Goal: Information Seeking & Learning: Learn about a topic

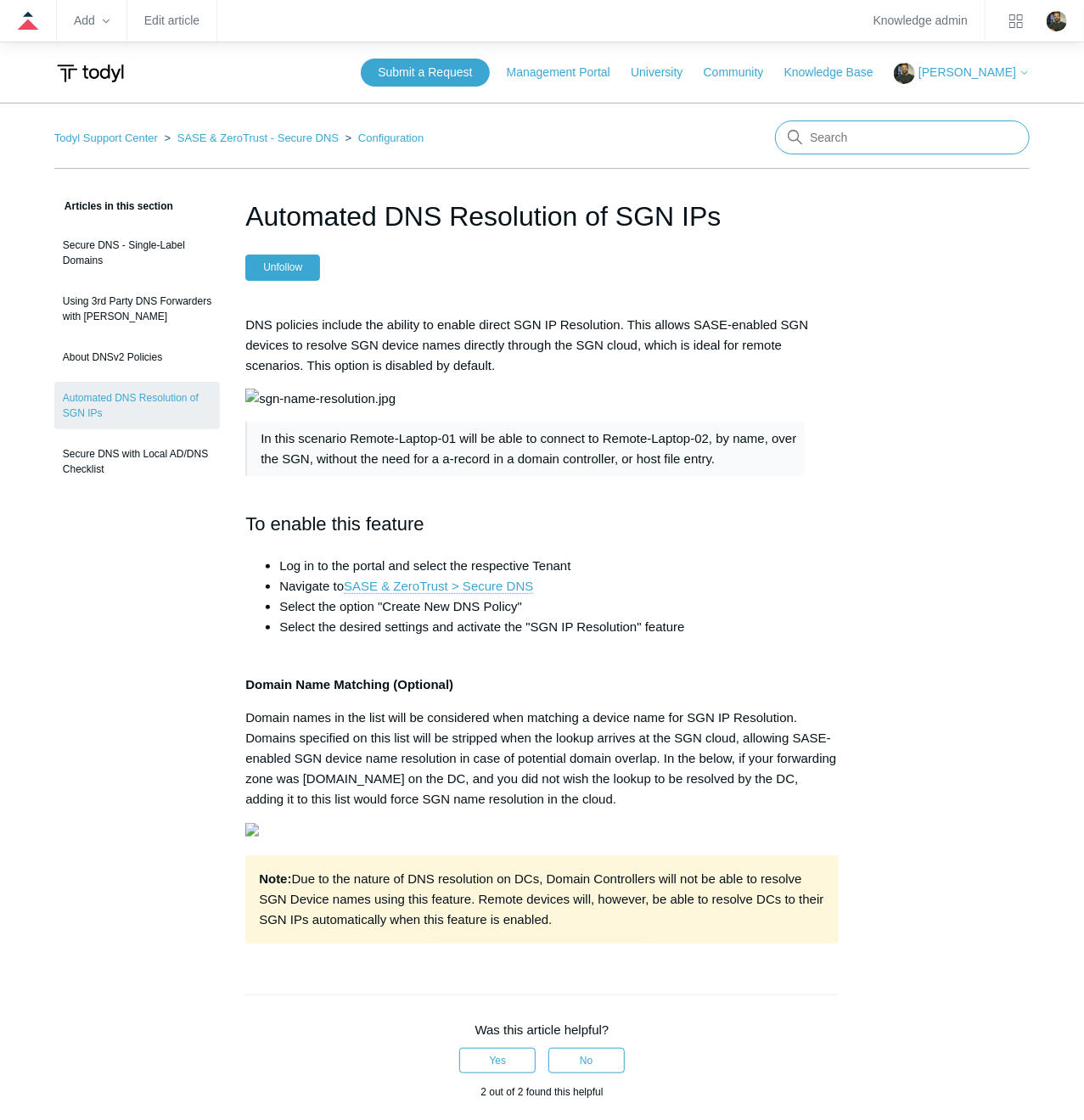
click at [922, 136] on input "Search" at bounding box center [902, 137] width 254 height 34
type input "dns"
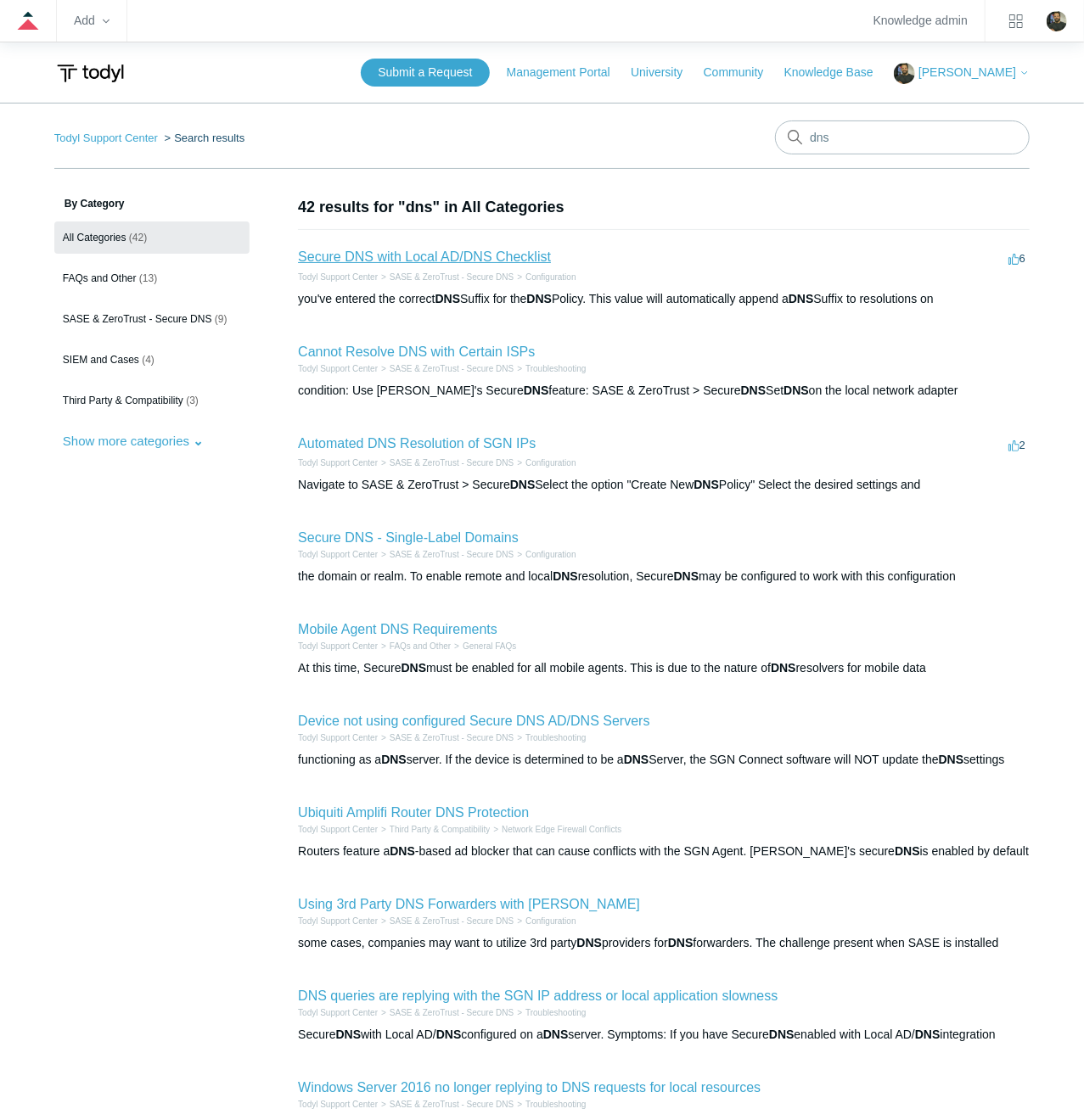
click at [461, 257] on link "Secure DNS with Local AD/DNS Checklist" at bounding box center [424, 257] width 252 height 15
click at [133, 283] on link "FAQs and Other (13)" at bounding box center [152, 278] width 195 height 32
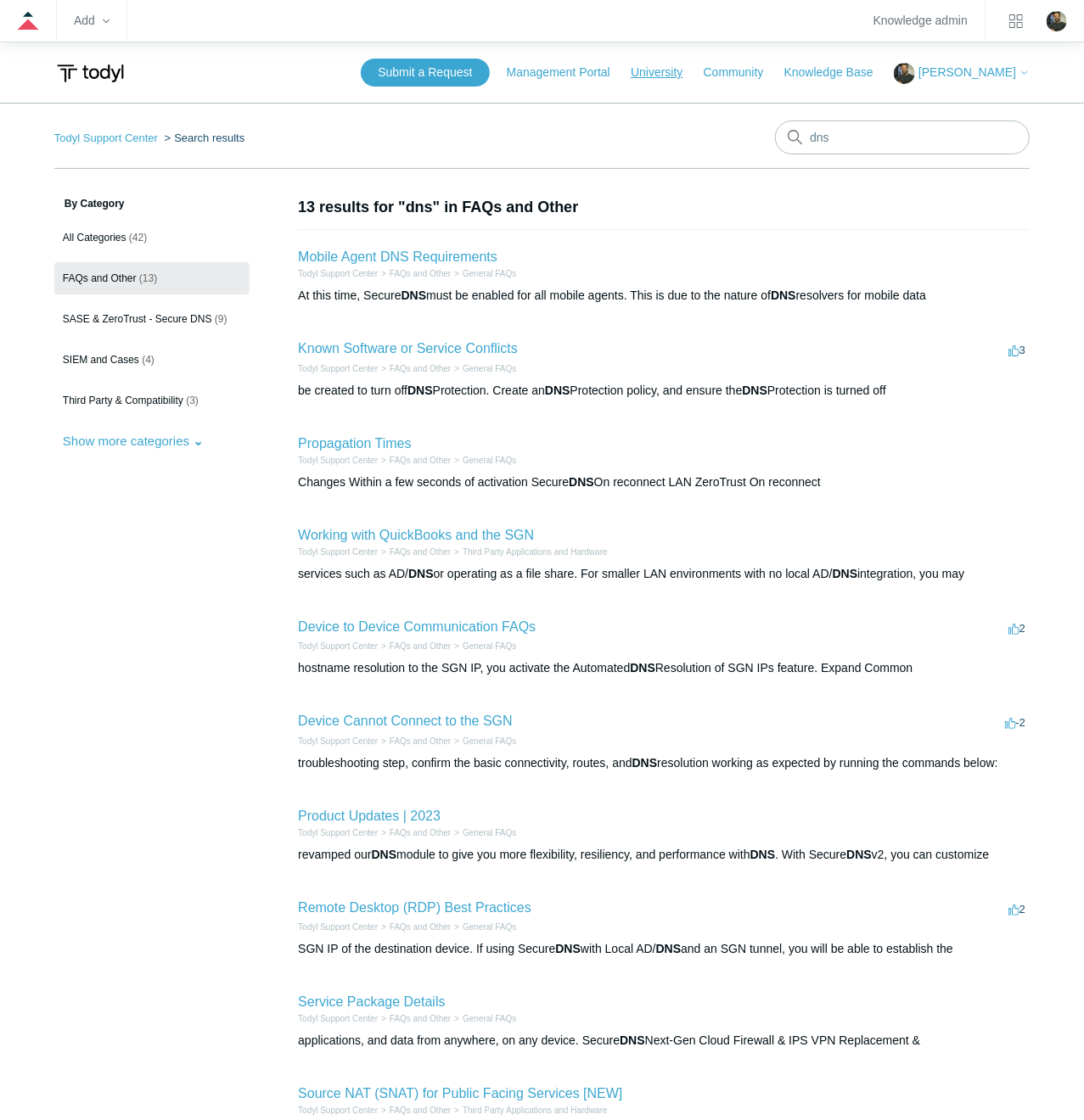
click at [697, 75] on link "University" at bounding box center [665, 72] width 69 height 18
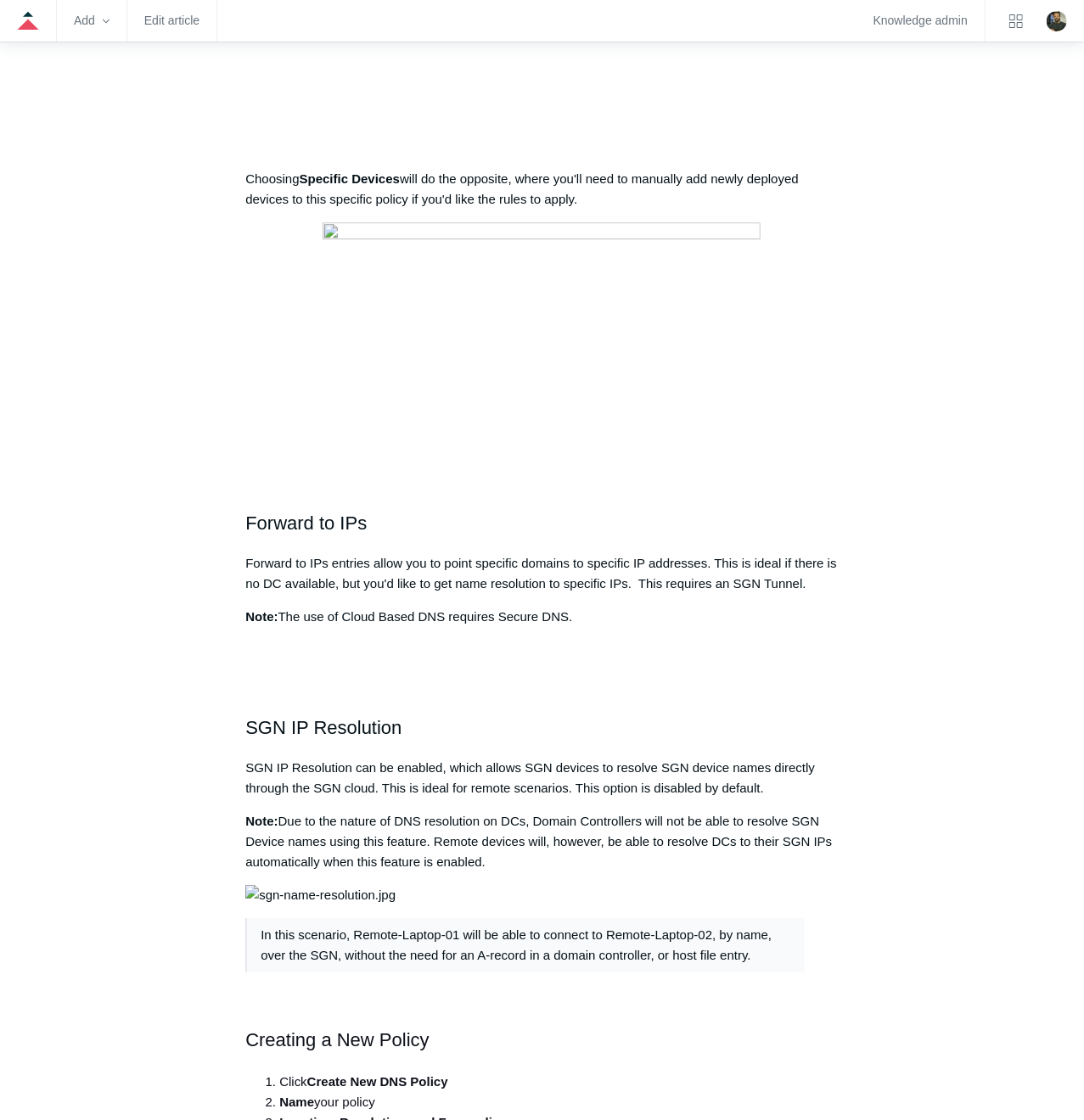
scroll to position [2736, 0]
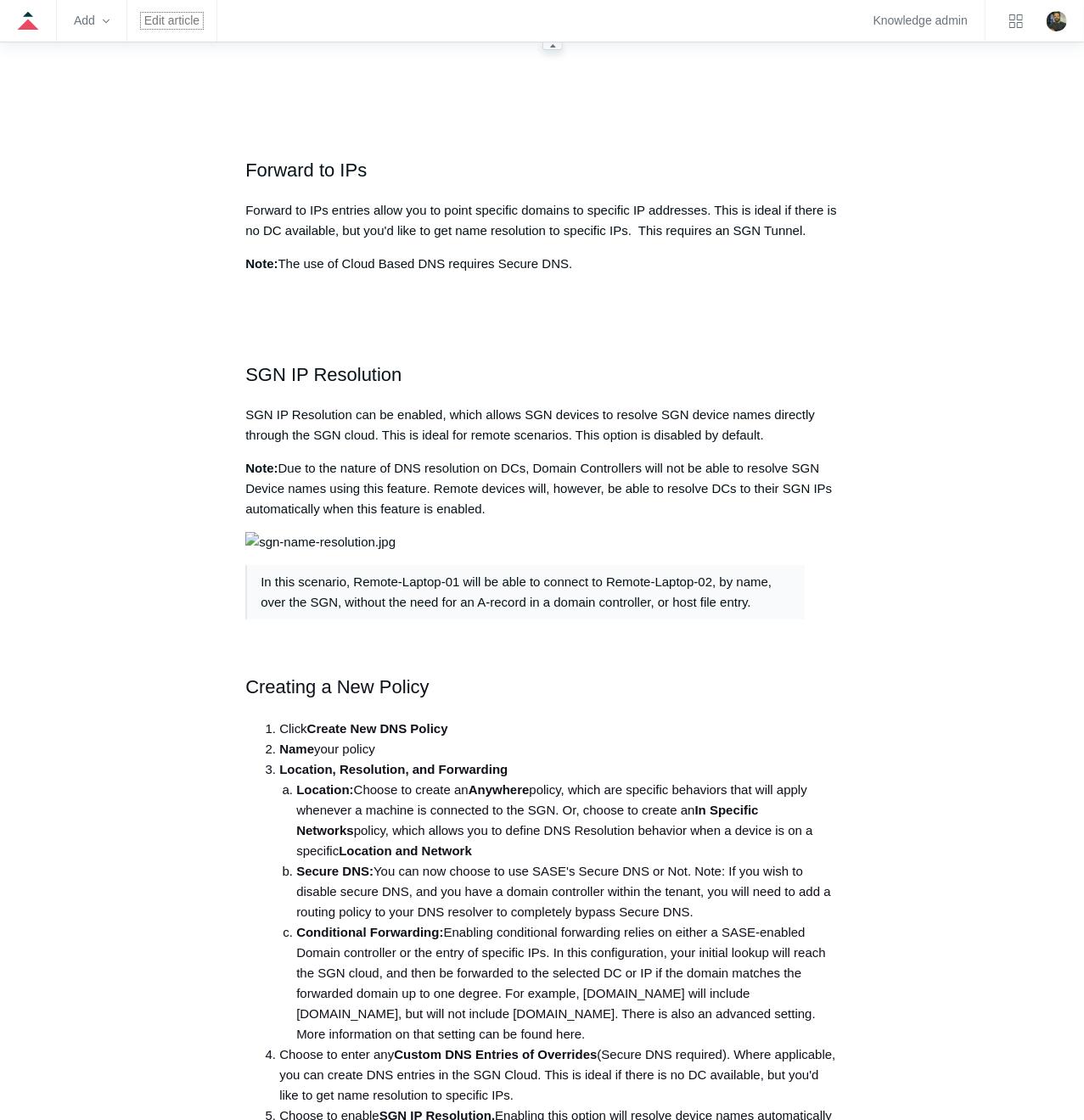
click at [171, 16] on link "Edit article" at bounding box center [171, 20] width 55 height 9
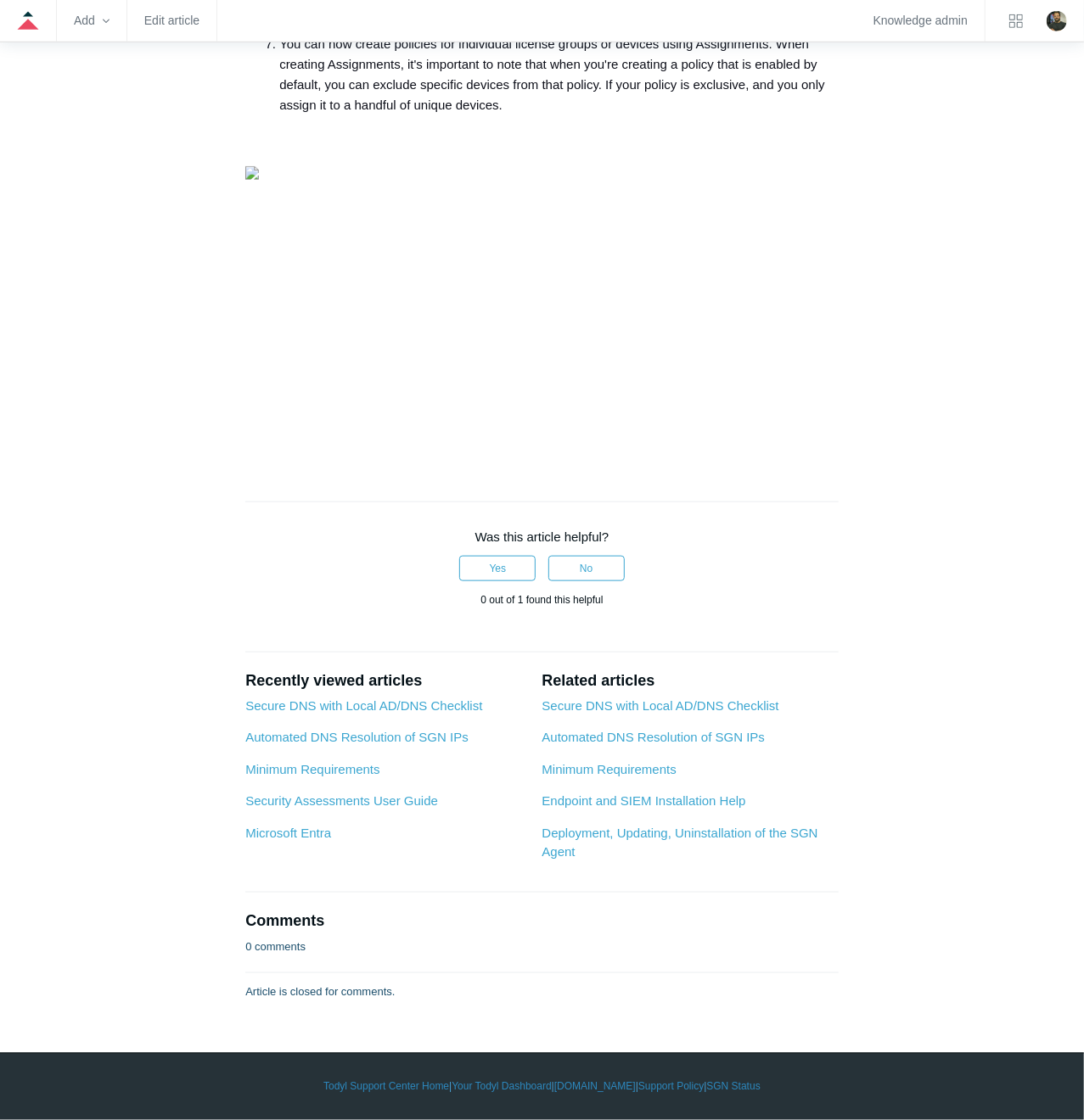
scroll to position [4324, 0]
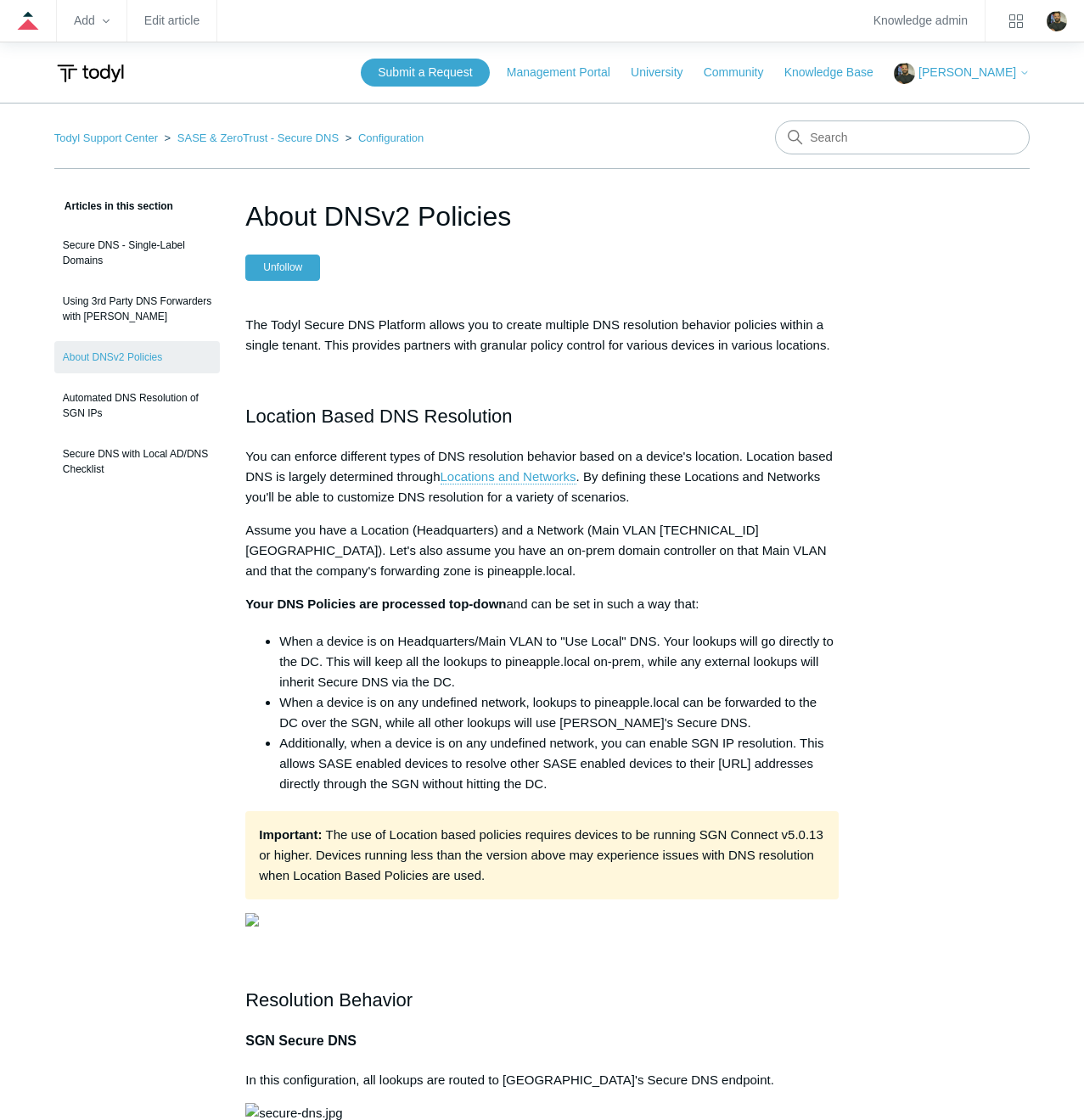
scroll to position [4324, 0]
